Goal: Transaction & Acquisition: Purchase product/service

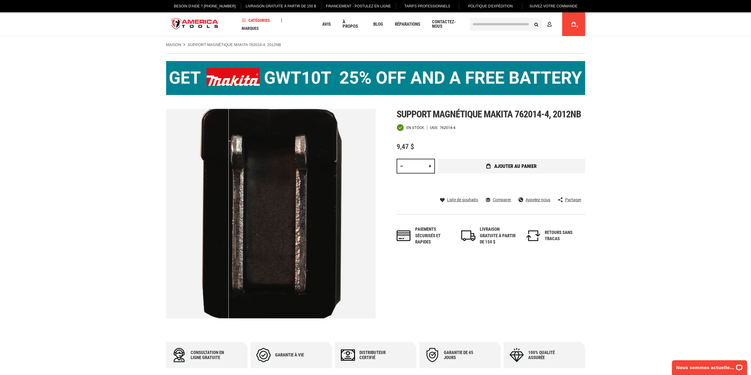
click at [512, 165] on font "Ajouter au panier" at bounding box center [516, 166] width 42 height 6
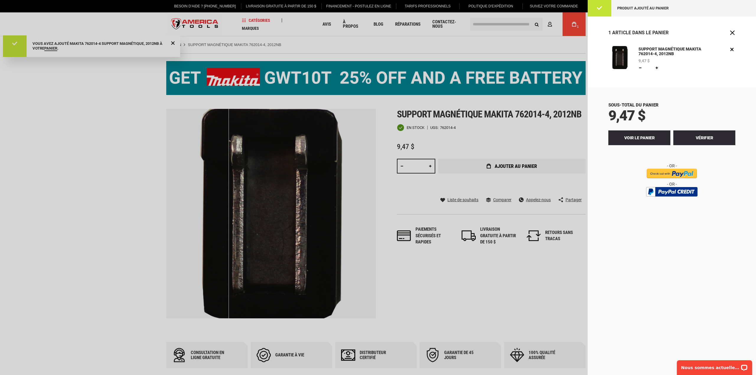
click at [638, 137] on font "Voir le panier" at bounding box center [639, 138] width 30 height 5
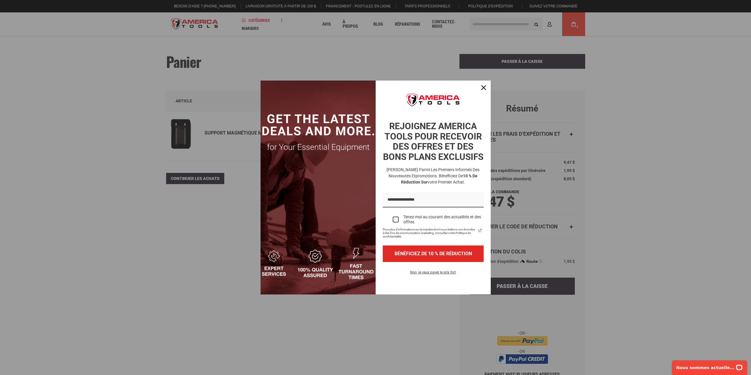
click at [398, 223] on div "Formulaire d'offre marketing" at bounding box center [396, 220] width 6 height 6
click at [439, 257] on font "BÉNÉFICIEZ DE 10 % DE RÉDUCTION" at bounding box center [433, 254] width 77 height 6
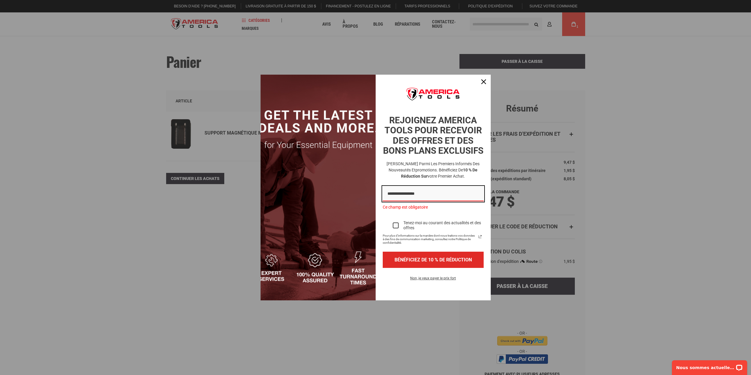
click at [397, 201] on input "Champ e-mail" at bounding box center [433, 194] width 101 height 15
type input "**********"
click at [416, 263] on font "BÉNÉFICIEZ DE 10 % DE RÉDUCTION" at bounding box center [433, 260] width 77 height 6
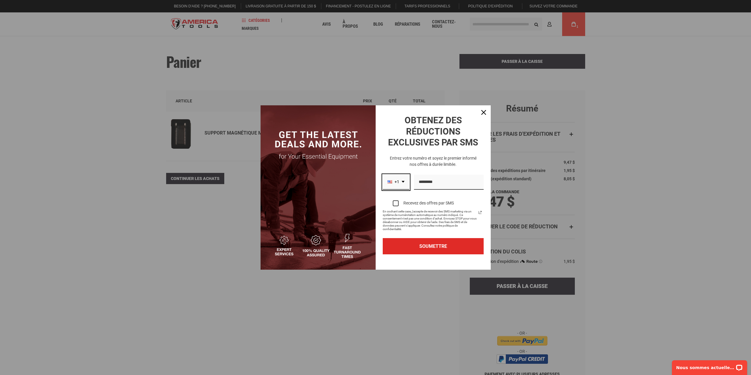
click at [403, 182] on icon "flèche déroulante" at bounding box center [403, 182] width 3 height 2
click at [398, 191] on font "ÈME" at bounding box center [399, 189] width 8 height 5
click at [423, 180] on input "Champ du numéro de téléphone" at bounding box center [450, 182] width 67 height 15
type input "**********"
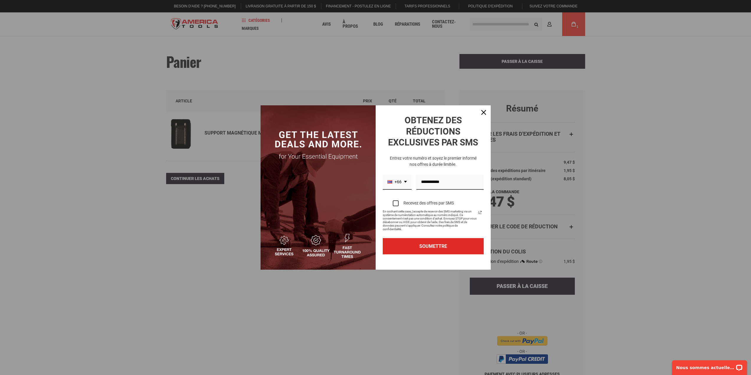
click at [397, 203] on div "Formulaire d'offre marketing" at bounding box center [396, 203] width 6 height 6
click at [435, 246] on font "SOUMETTRE" at bounding box center [434, 247] width 28 height 6
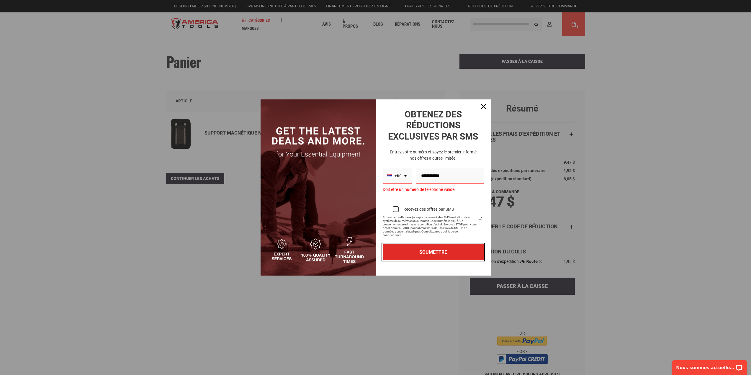
click at [433, 252] on font "SOUMETTRE" at bounding box center [434, 252] width 28 height 6
click at [485, 106] on icon "icône de fermeture" at bounding box center [484, 106] width 5 height 5
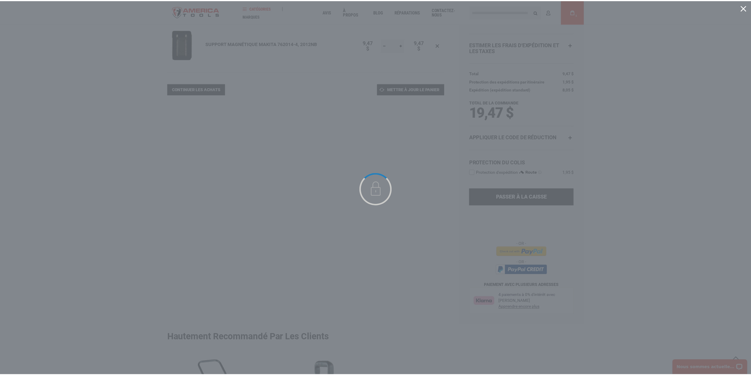
scroll to position [0, 0]
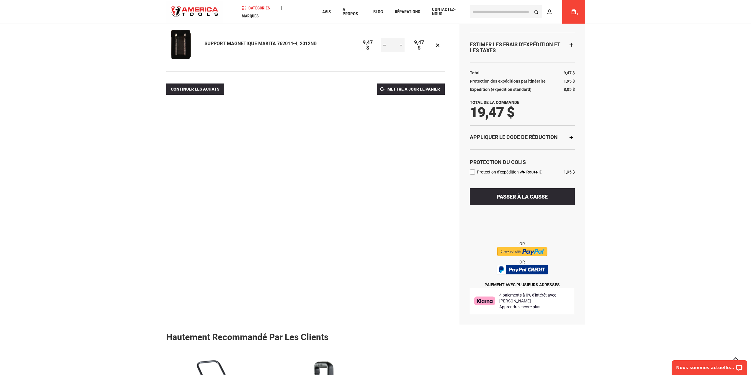
click at [520, 286] on font "Paiement avec plusieurs adresses" at bounding box center [522, 285] width 75 height 5
